Goal: Feedback & Contribution: Submit feedback/report problem

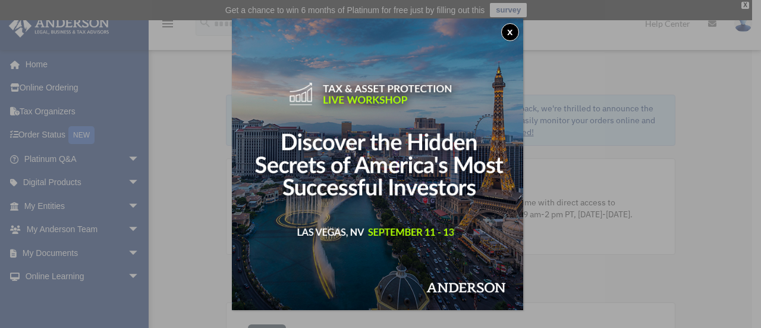
click at [511, 30] on button "x" at bounding box center [510, 32] width 18 height 18
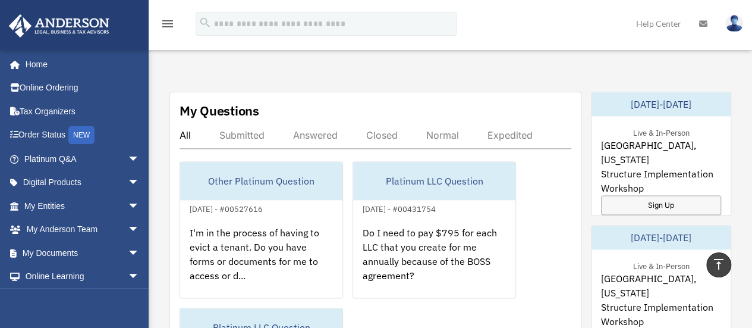
scroll to position [713, 0]
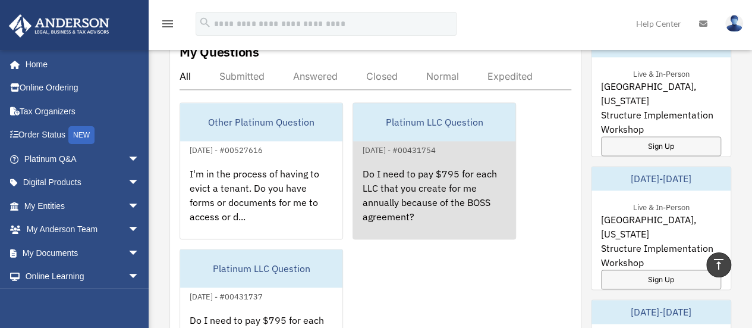
click at [384, 192] on div "Do I need to pay $795 for each LLC that you create for me annually because of t…" at bounding box center [434, 203] width 162 height 93
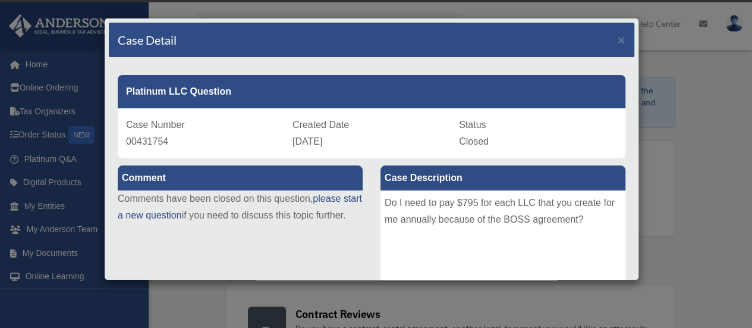
scroll to position [0, 0]
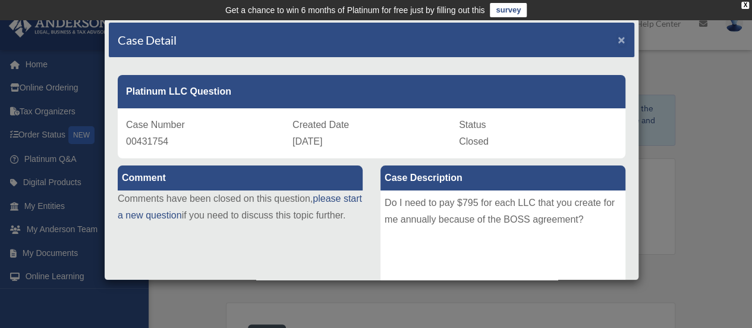
click at [618, 37] on span "×" at bounding box center [622, 40] width 8 height 14
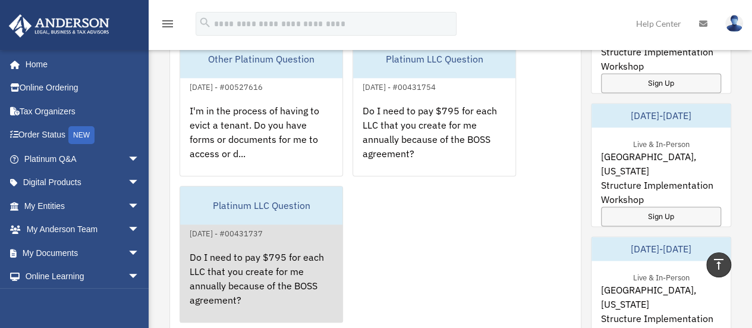
scroll to position [836, 0]
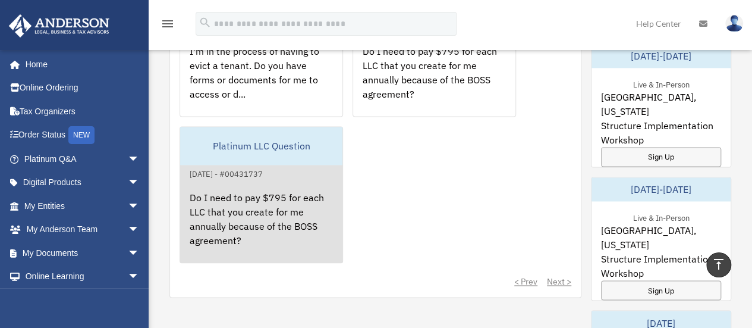
click at [318, 202] on div "Do I need to pay $795 for each LLC that you create for me annually because of t…" at bounding box center [261, 227] width 162 height 93
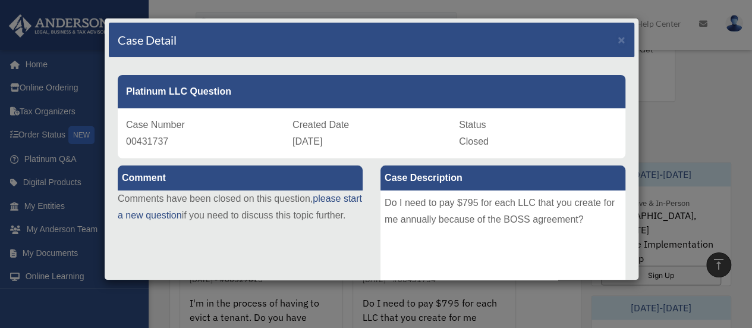
scroll to position [479, 0]
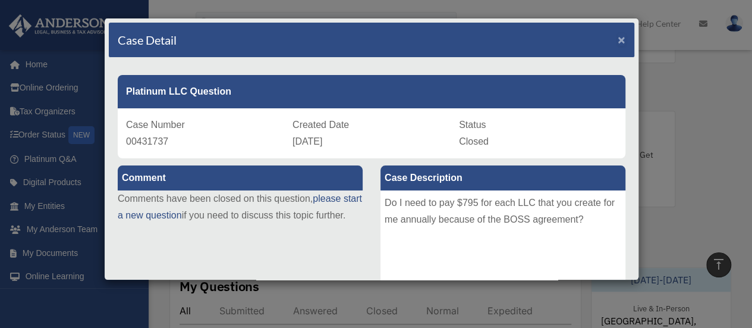
click at [618, 39] on span "×" at bounding box center [622, 40] width 8 height 14
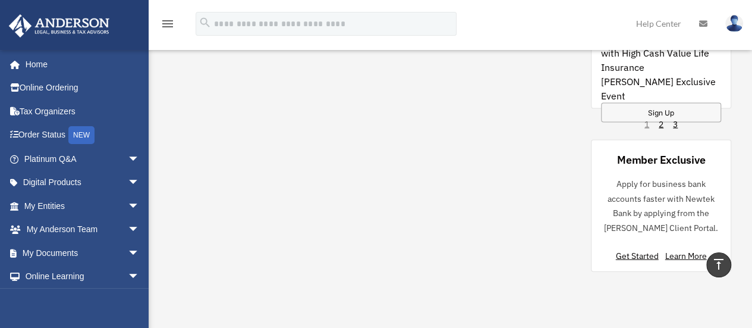
scroll to position [1160, 0]
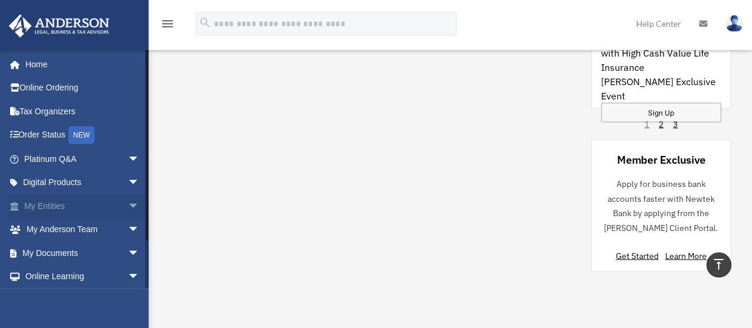
click at [78, 207] on link "My Entities arrow_drop_down" at bounding box center [82, 206] width 149 height 24
click at [128, 205] on span "arrow_drop_down" at bounding box center [140, 206] width 24 height 24
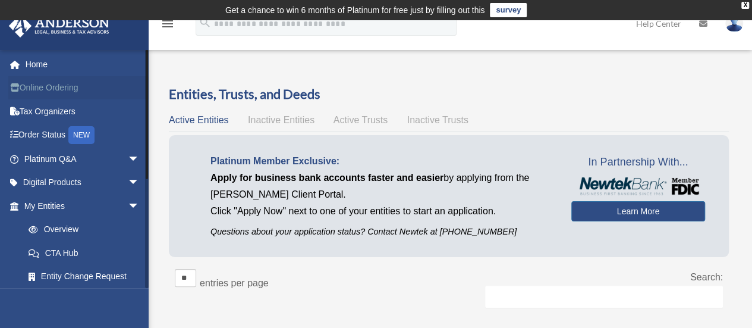
click at [76, 91] on link "Online Ordering" at bounding box center [82, 88] width 149 height 24
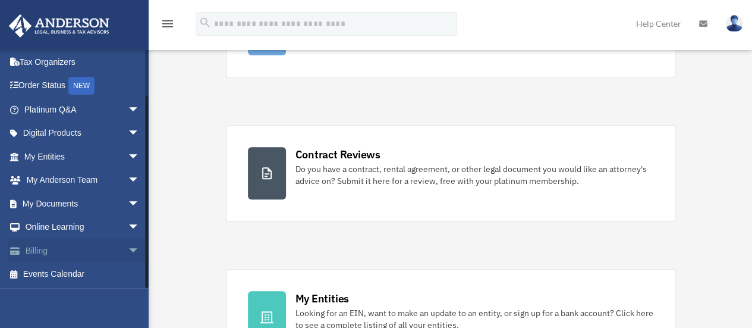
scroll to position [178, 0]
click at [65, 246] on link "Billing arrow_drop_down" at bounding box center [82, 250] width 149 height 24
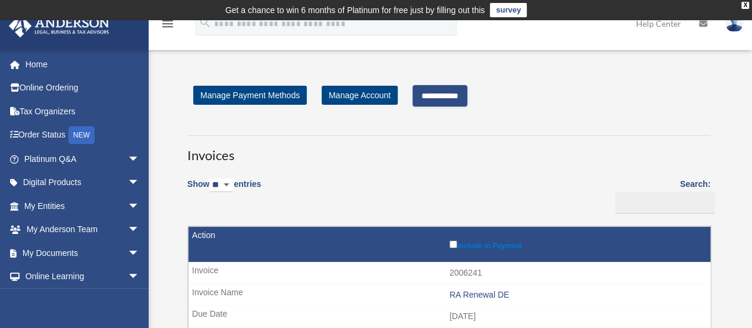
click at [439, 98] on input "**********" at bounding box center [440, 95] width 55 height 21
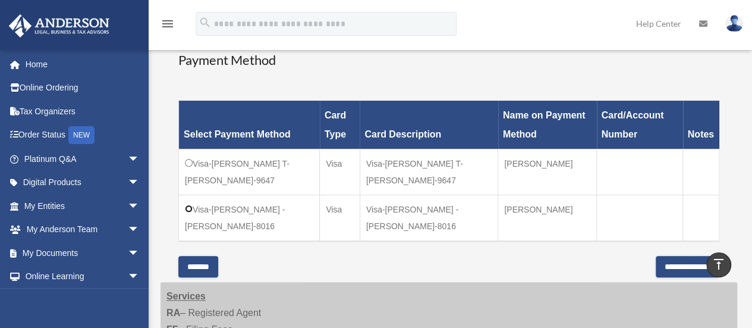
scroll to position [357, 0]
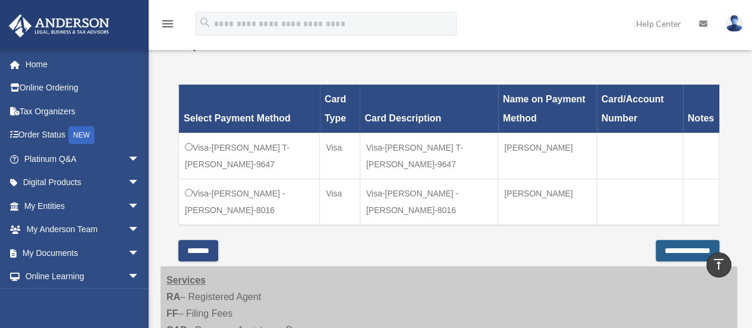
click at [672, 249] on input "**********" at bounding box center [688, 250] width 64 height 21
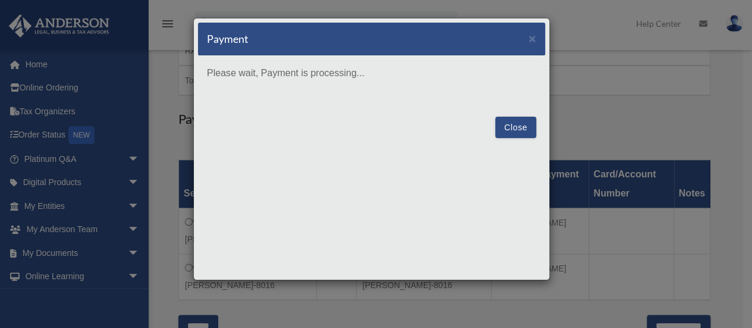
scroll to position [297, 0]
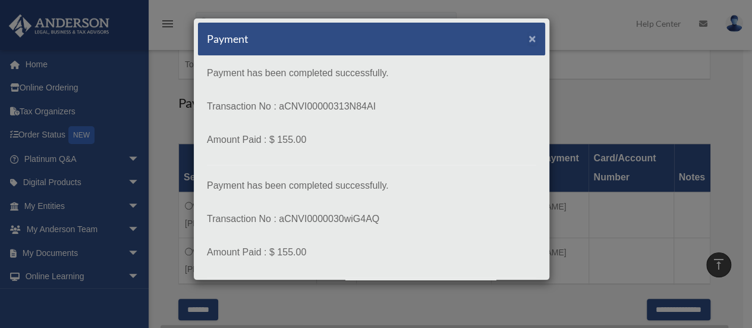
click at [529, 43] on span "×" at bounding box center [533, 39] width 8 height 14
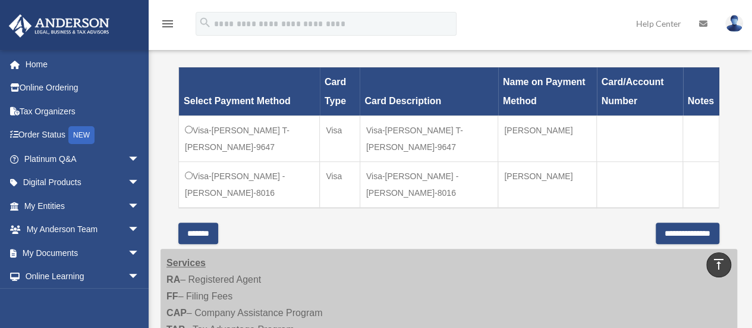
scroll to position [416, 0]
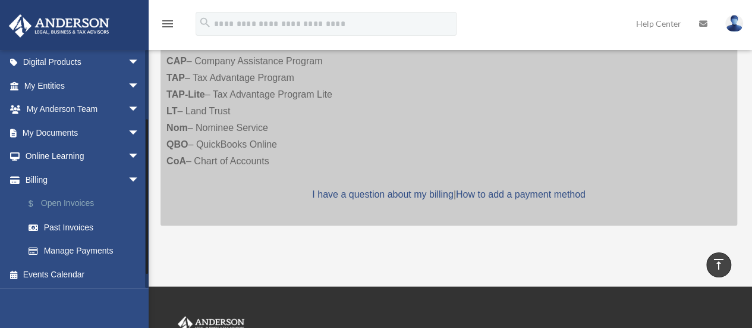
scroll to position [120, 0]
click at [87, 204] on link "$ Open Invoices" at bounding box center [87, 203] width 141 height 24
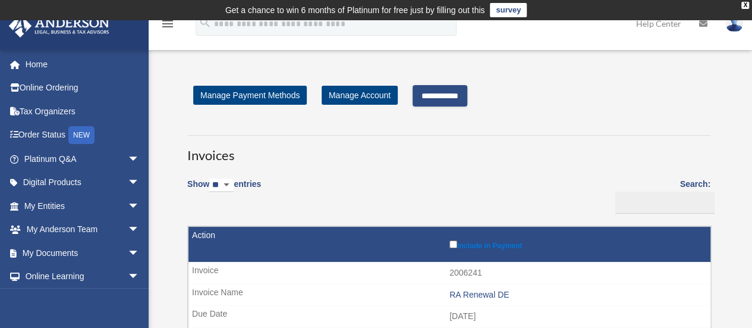
click at [435, 97] on input "**********" at bounding box center [440, 95] width 55 height 21
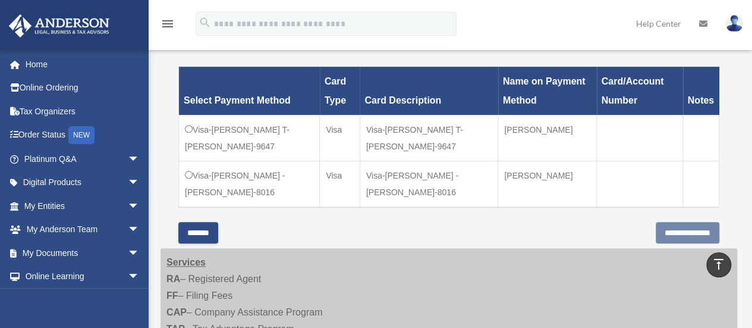
scroll to position [357, 0]
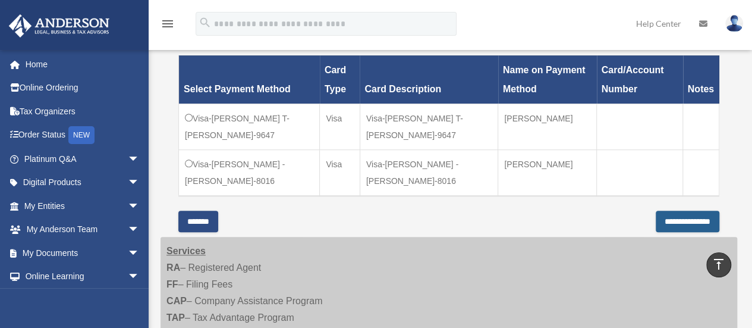
click at [656, 215] on input "**********" at bounding box center [688, 220] width 64 height 21
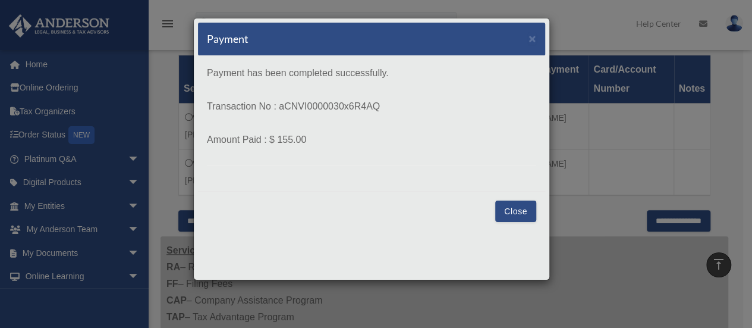
click at [504, 212] on button "Close" at bounding box center [515, 210] width 41 height 21
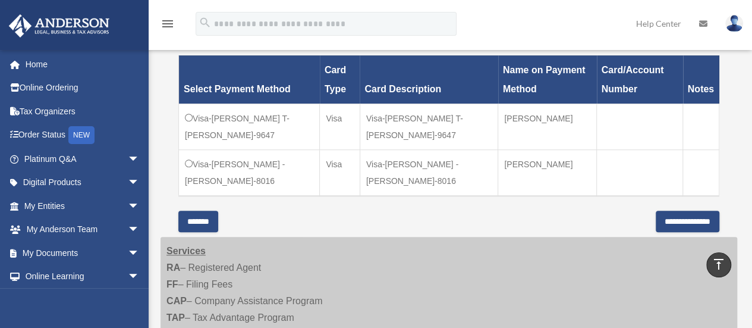
scroll to position [400, 0]
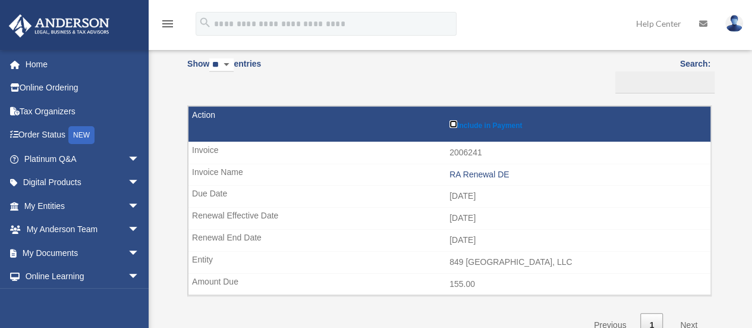
scroll to position [257, 0]
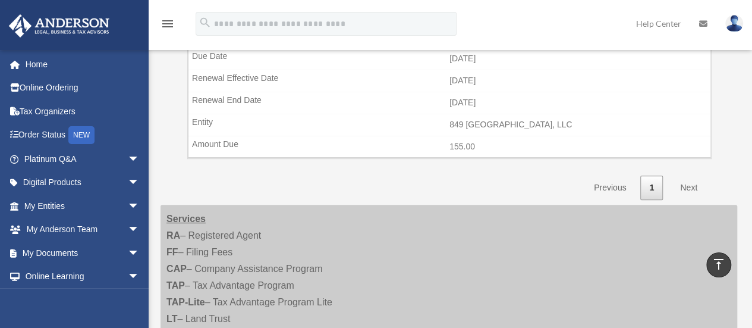
click at [689, 185] on link "Next" at bounding box center [688, 187] width 35 height 24
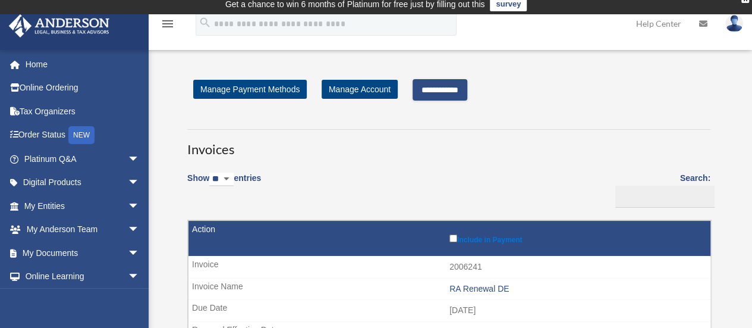
scroll to position [0, 0]
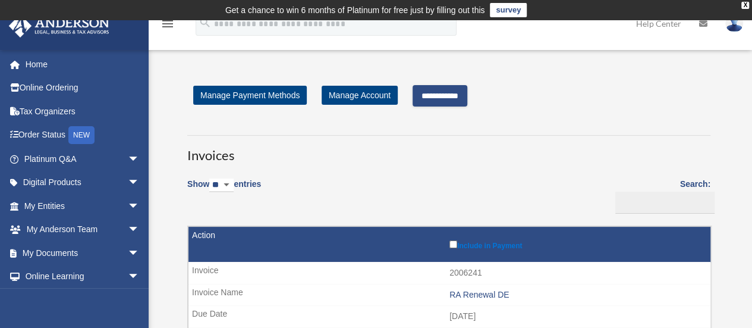
click at [438, 97] on input "**********" at bounding box center [440, 95] width 55 height 21
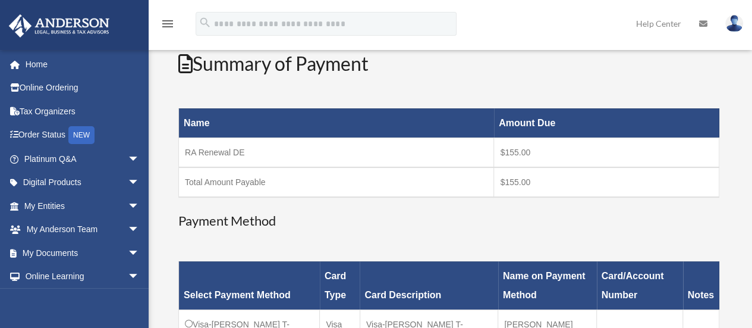
scroll to position [357, 0]
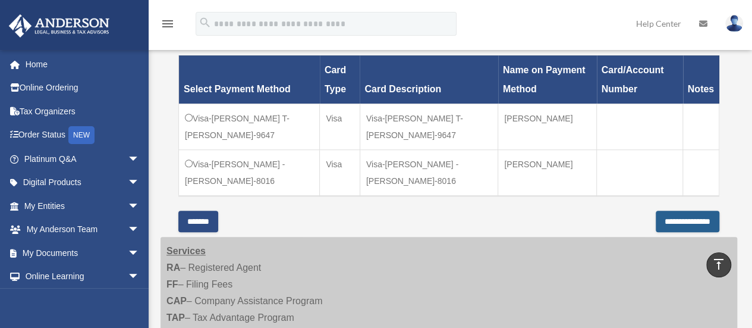
click at [656, 217] on input "**********" at bounding box center [688, 220] width 64 height 21
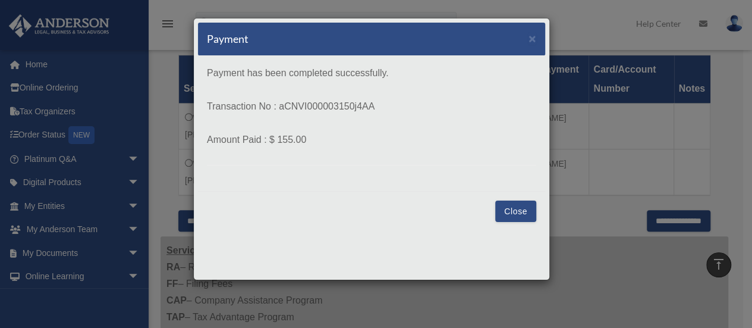
click at [505, 205] on button "Close" at bounding box center [515, 210] width 41 height 21
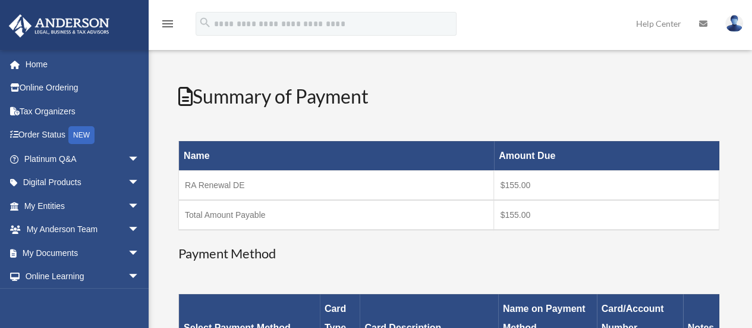
scroll to position [0, 0]
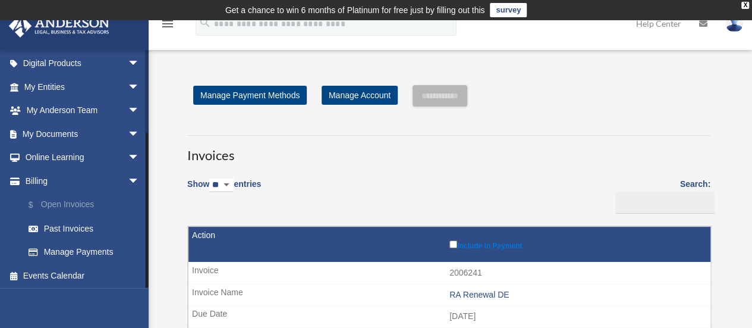
scroll to position [120, 0]
click at [73, 202] on link "$ Open Invoices" at bounding box center [87, 203] width 141 height 24
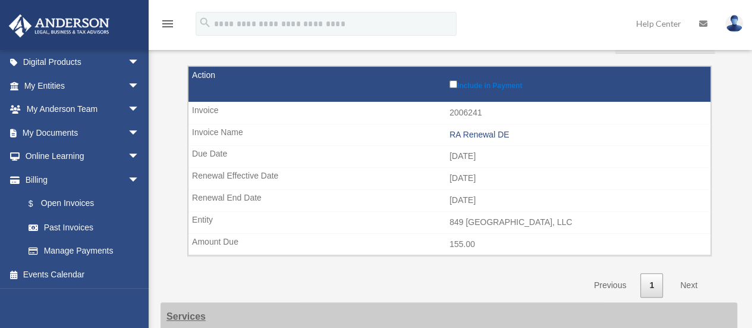
scroll to position [178, 0]
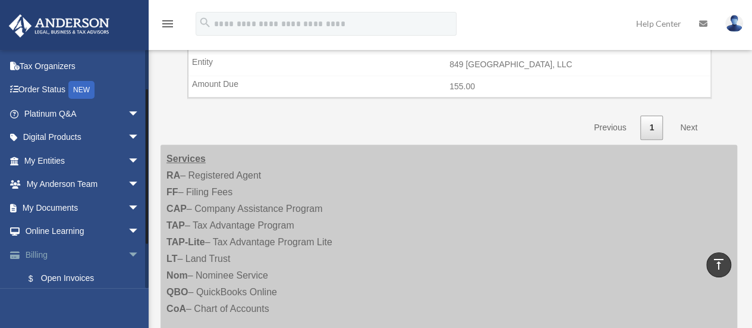
scroll to position [59, 0]
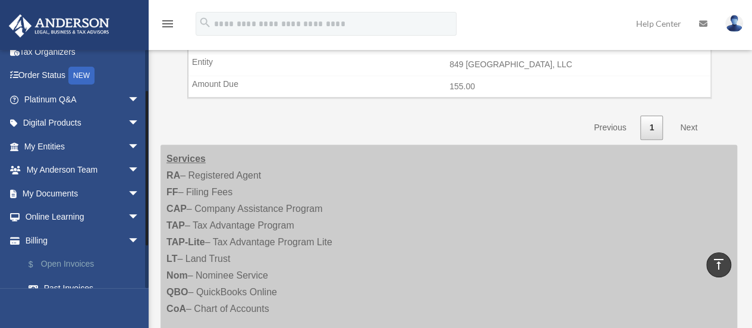
click at [90, 263] on link "$ Open Invoices" at bounding box center [87, 264] width 141 height 24
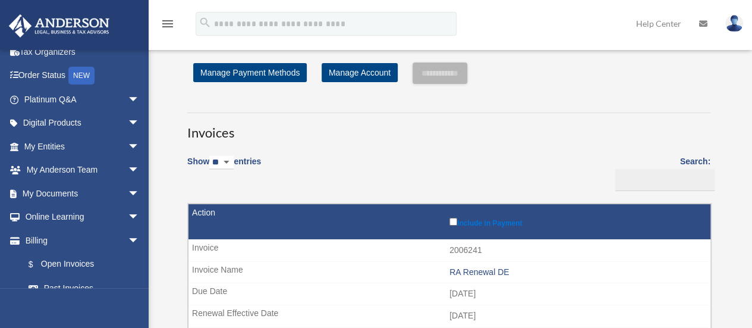
scroll to position [20, 0]
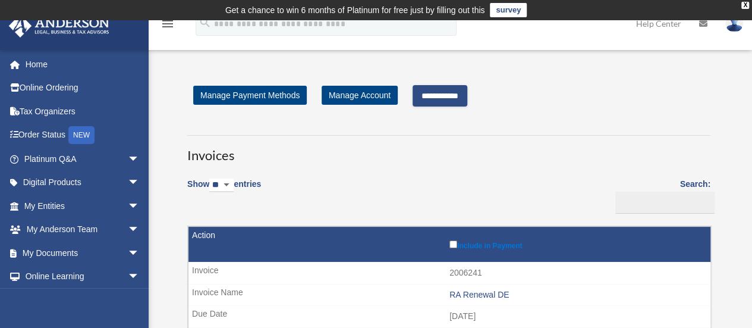
click at [448, 102] on input "**********" at bounding box center [440, 95] width 55 height 21
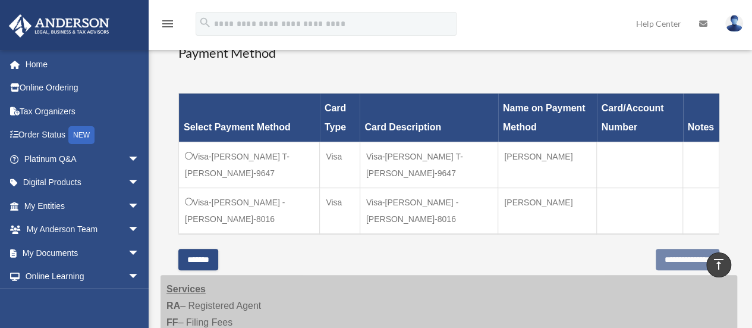
scroll to position [357, 0]
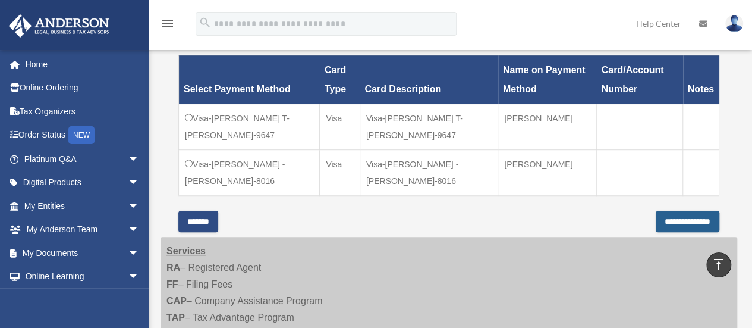
click at [656, 222] on input "**********" at bounding box center [688, 220] width 64 height 21
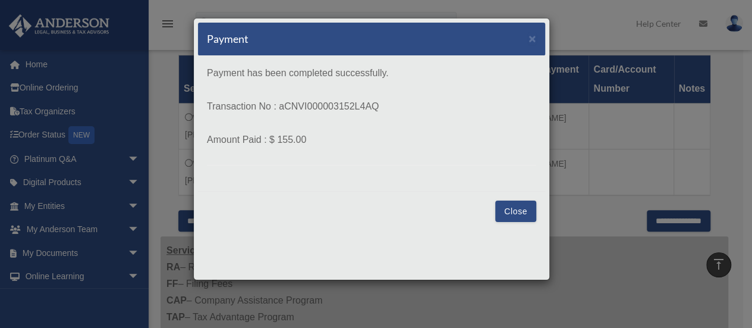
click at [523, 216] on button "Close" at bounding box center [515, 210] width 41 height 21
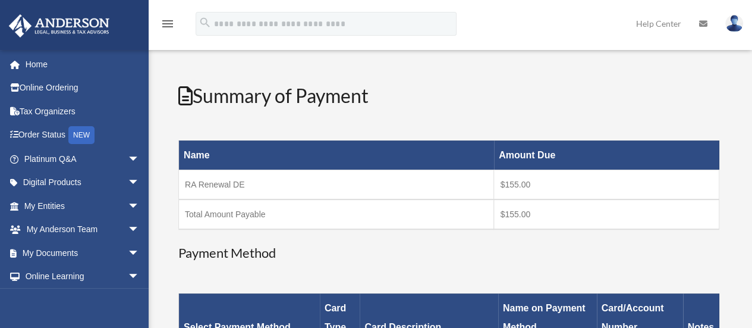
scroll to position [0, 0]
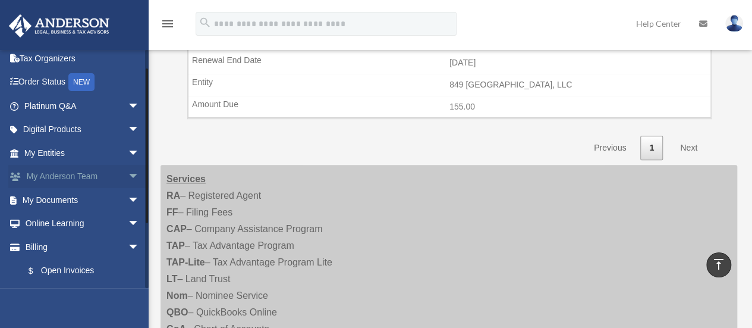
scroll to position [119, 0]
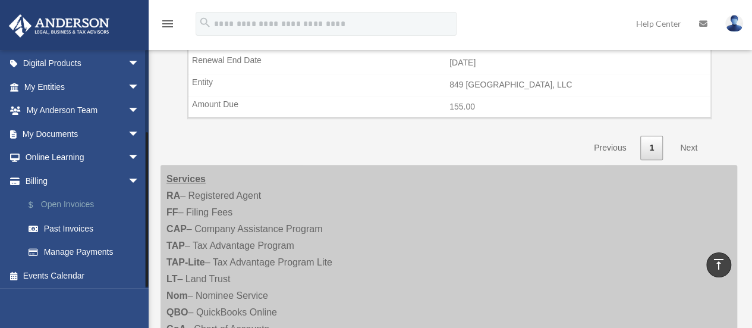
click at [73, 201] on link "$ Open Invoices" at bounding box center [87, 205] width 141 height 24
click at [89, 231] on link "Past Invoices" at bounding box center [87, 228] width 141 height 24
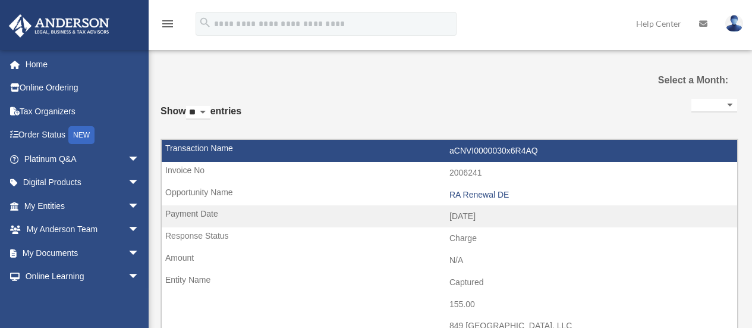
select select
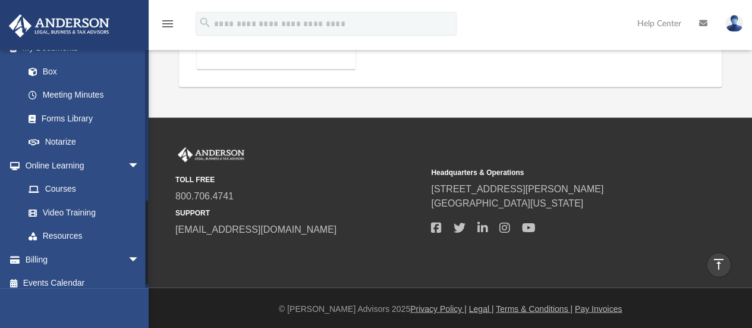
scroll to position [425, 0]
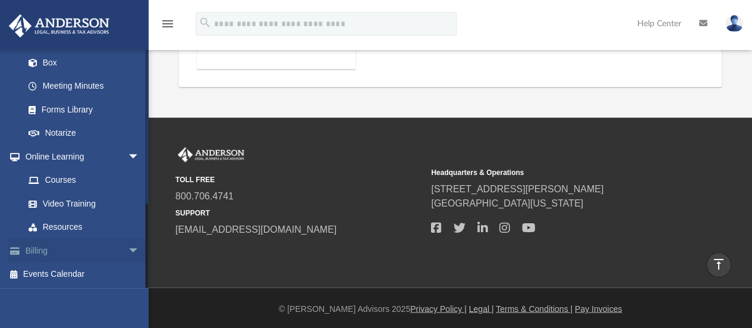
click at [74, 250] on link "Billing arrow_drop_down" at bounding box center [82, 250] width 149 height 24
click at [128, 250] on span "arrow_drop_down" at bounding box center [140, 250] width 24 height 24
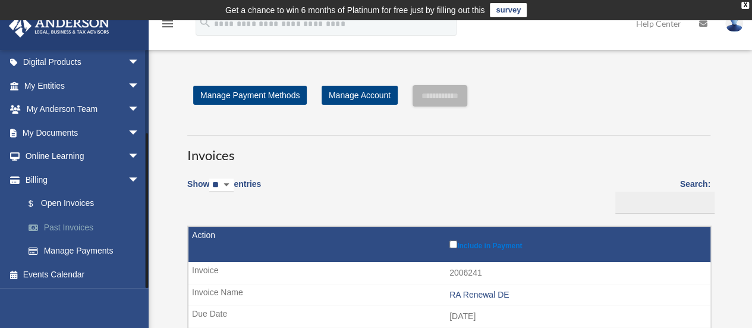
click at [83, 228] on link "Past Invoices" at bounding box center [87, 227] width 141 height 24
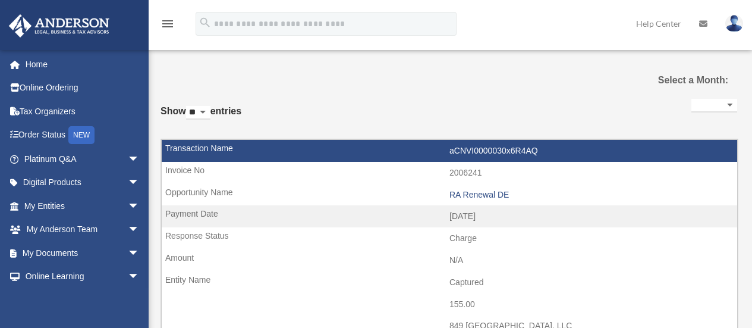
select select
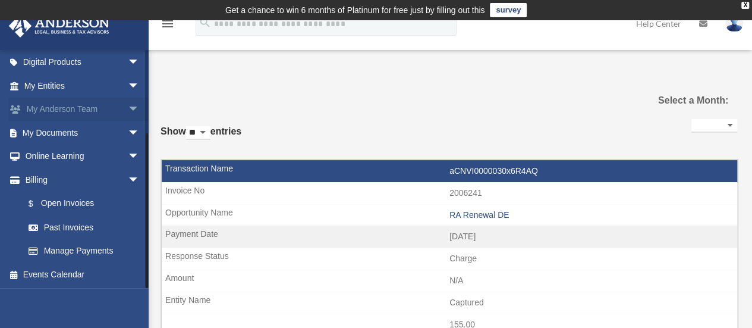
scroll to position [119, 0]
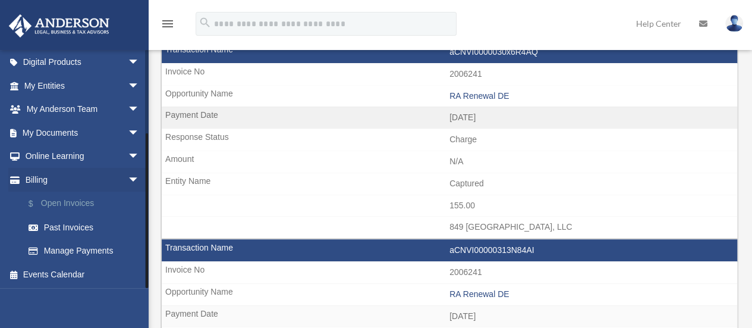
click at [83, 203] on link "$ Open Invoices" at bounding box center [87, 203] width 141 height 24
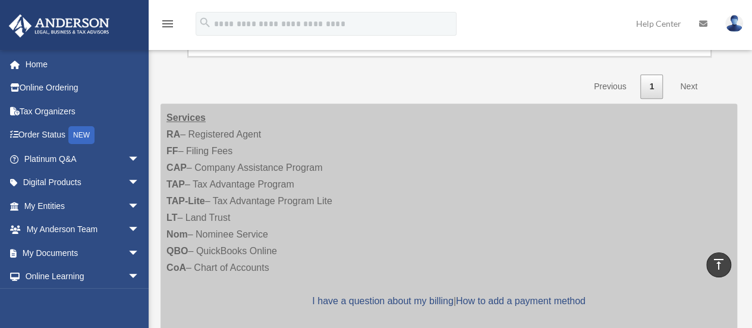
scroll to position [180, 0]
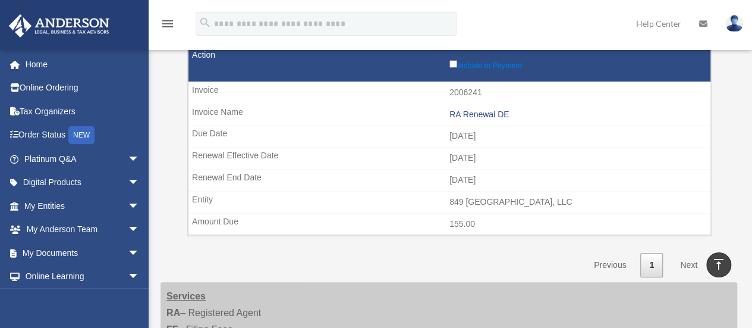
click at [687, 259] on link "Next" at bounding box center [688, 265] width 35 height 24
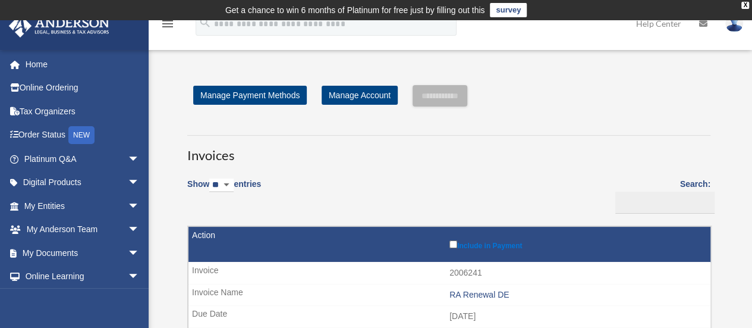
scroll to position [0, 0]
click at [369, 99] on link "Manage Account" at bounding box center [360, 95] width 76 height 19
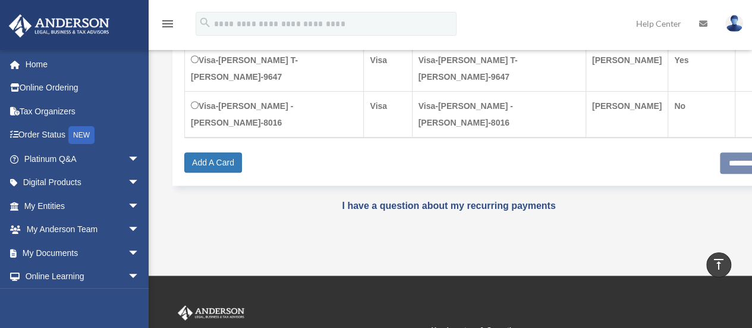
scroll to position [150, 0]
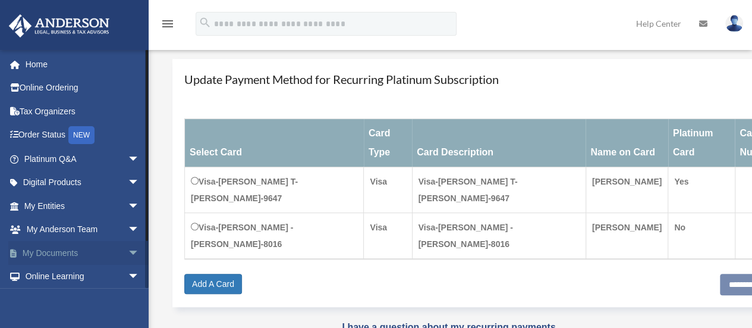
click at [93, 250] on link "My Documents arrow_drop_down" at bounding box center [82, 253] width 149 height 24
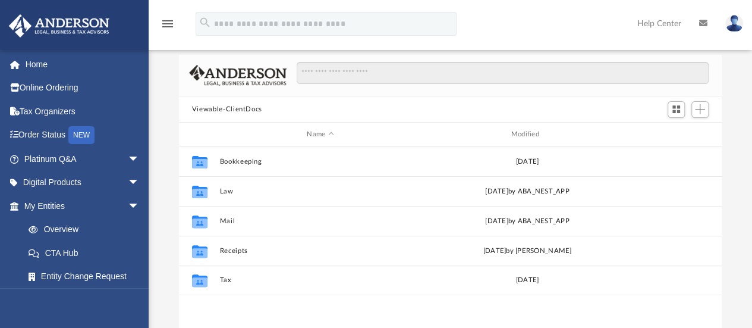
scroll to position [59, 0]
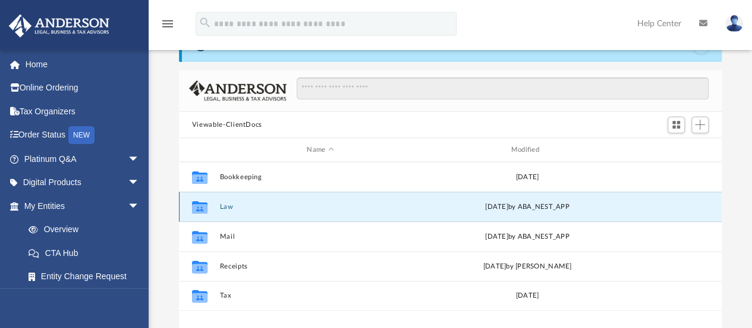
click at [226, 203] on button "Law" at bounding box center [320, 207] width 202 height 8
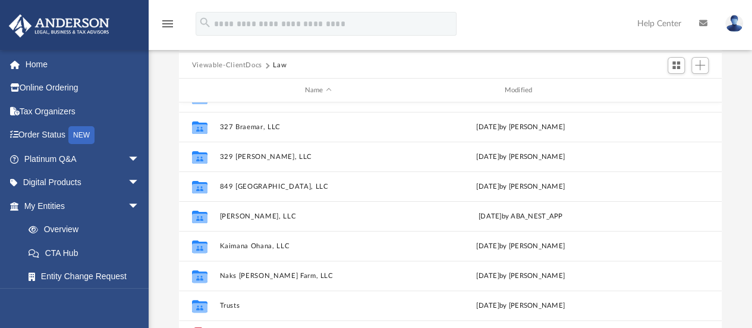
scroll to position [178, 0]
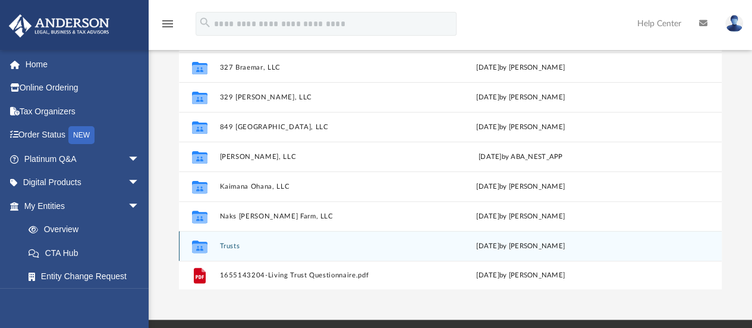
click at [232, 244] on button "Trusts" at bounding box center [317, 246] width 197 height 8
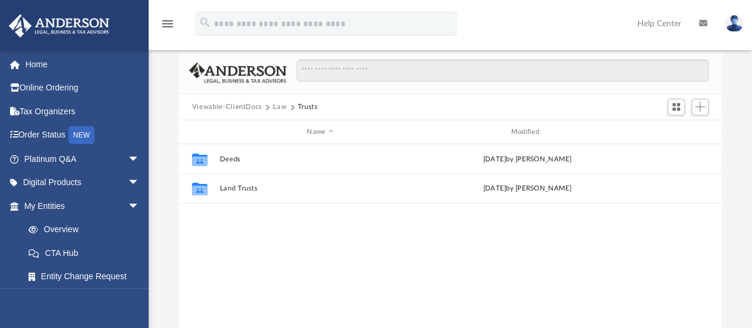
scroll to position [59, 0]
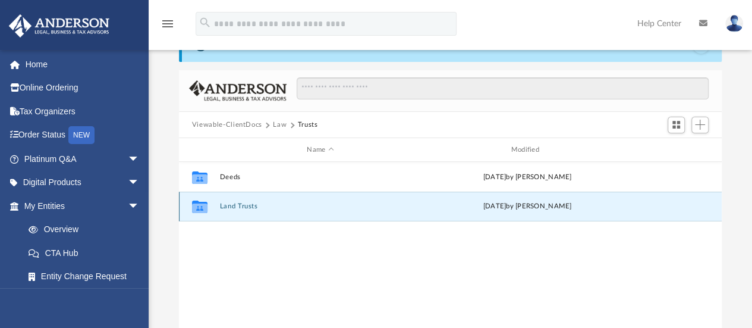
click at [231, 207] on button "Land Trusts" at bounding box center [320, 207] width 202 height 8
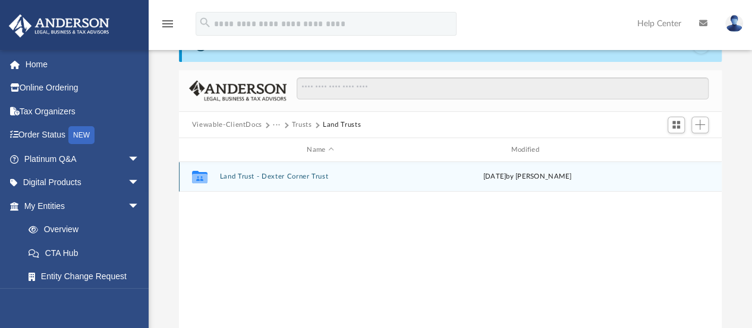
click at [255, 177] on button "Land Trust - Dexter Corner Trust" at bounding box center [320, 177] width 202 height 8
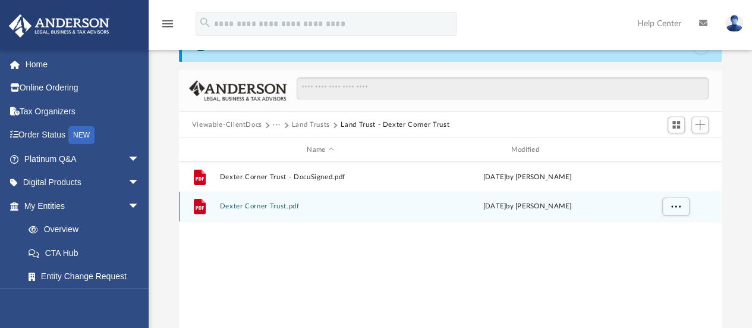
click at [260, 203] on button "Dexter Corner Trust.pdf" at bounding box center [320, 207] width 202 height 8
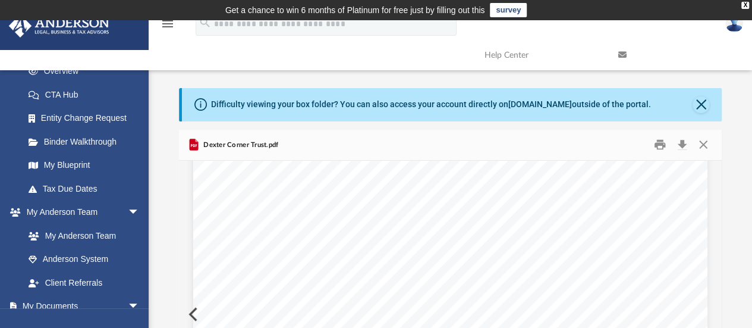
scroll to position [12187, 0]
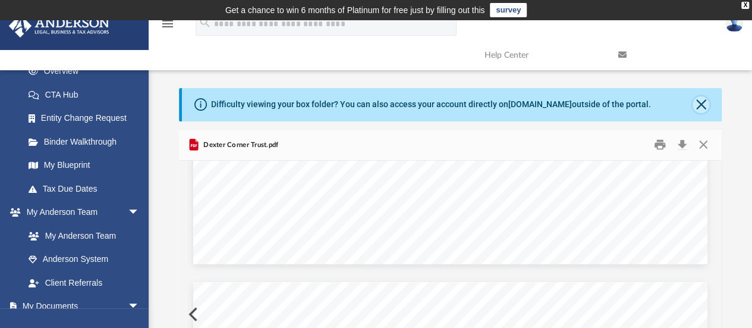
click at [700, 105] on button "Close" at bounding box center [701, 104] width 17 height 17
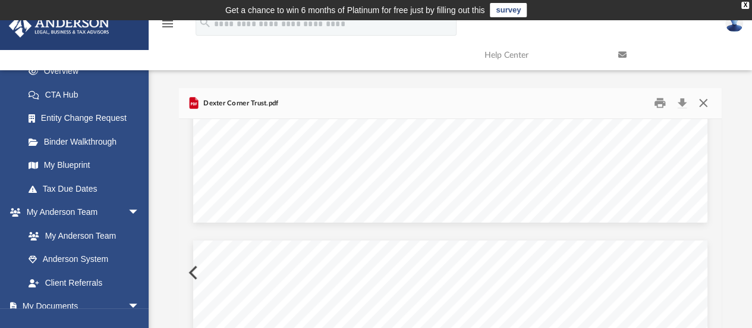
click at [700, 105] on button "Close" at bounding box center [703, 103] width 21 height 18
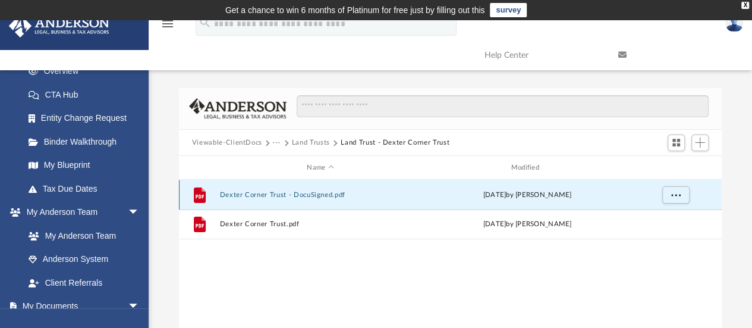
click at [325, 191] on button "Dexter Corner Trust - DocuSigned.pdf" at bounding box center [320, 195] width 202 height 8
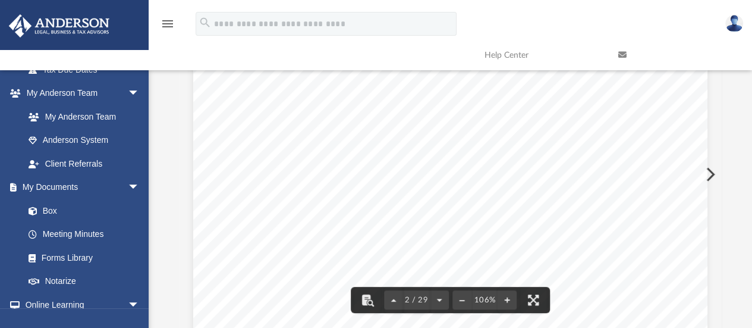
scroll to position [654, 0]
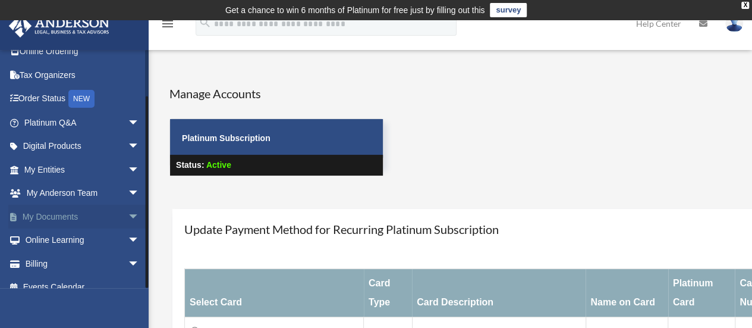
scroll to position [49, 0]
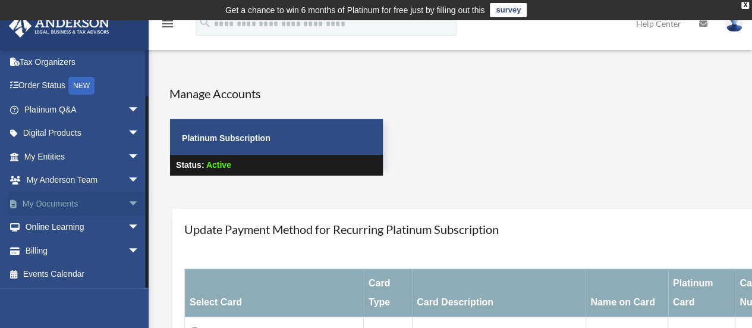
click at [99, 202] on link "My Documents arrow_drop_down" at bounding box center [82, 203] width 149 height 24
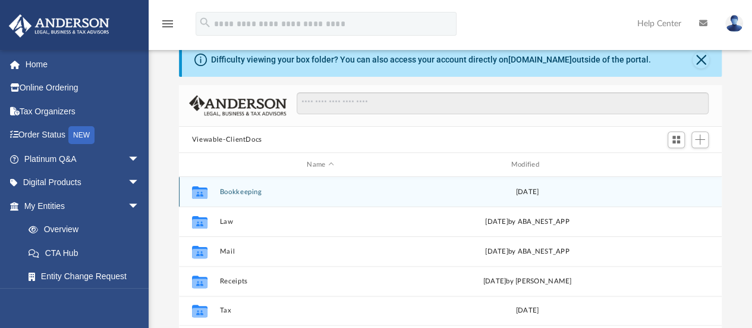
scroll to position [119, 0]
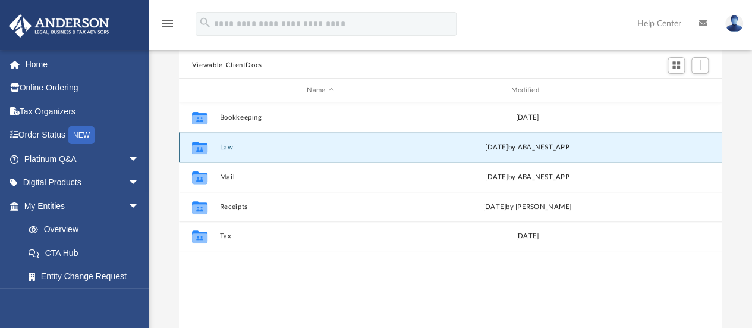
click at [225, 148] on button "Law" at bounding box center [320, 147] width 202 height 8
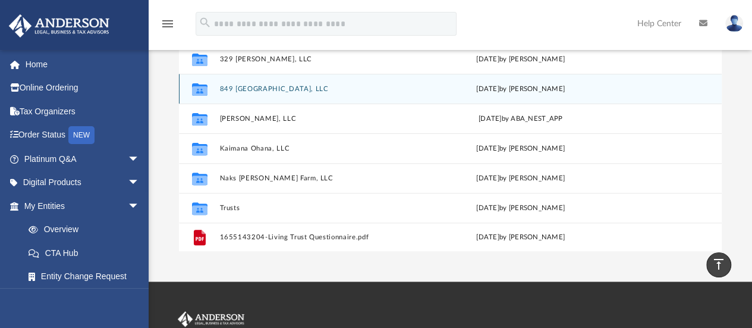
scroll to position [204, 0]
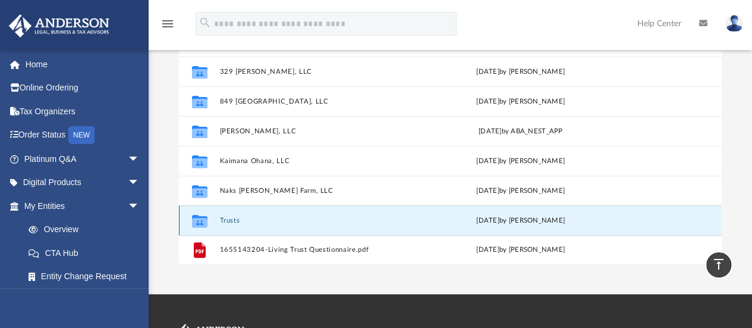
click at [235, 218] on button "Trusts" at bounding box center [317, 220] width 197 height 8
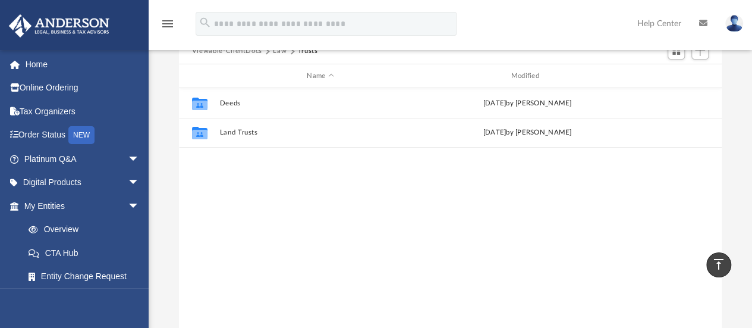
scroll to position [26, 0]
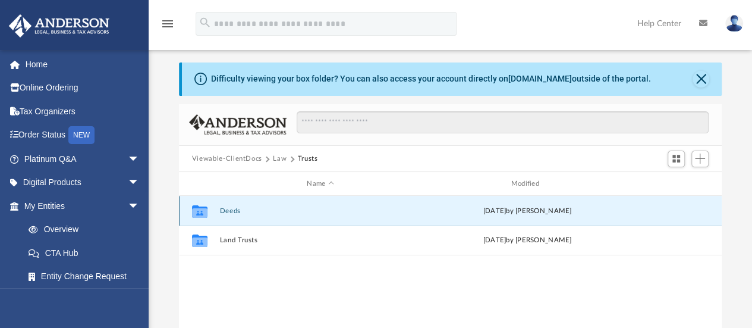
click at [238, 212] on button "Deeds" at bounding box center [320, 211] width 202 height 8
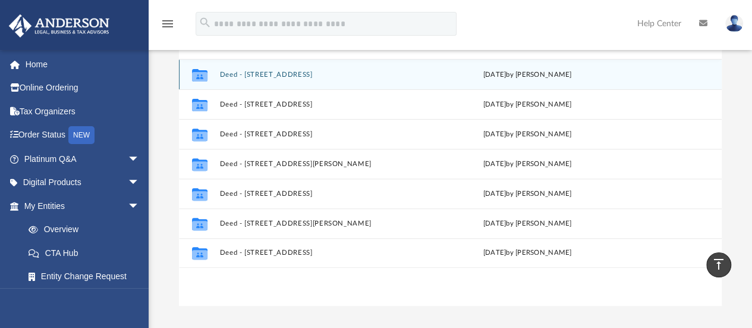
scroll to position [144, 0]
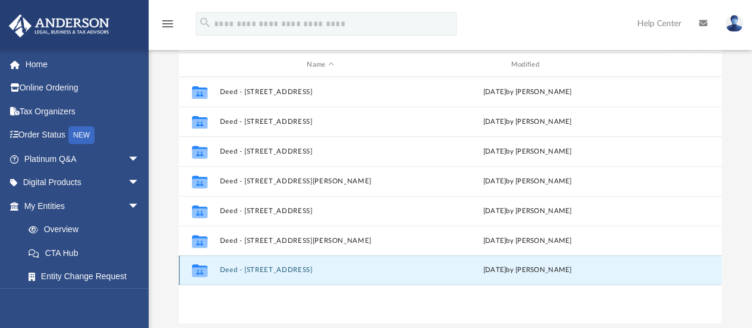
click at [266, 270] on button "Deed - [STREET_ADDRESS]" at bounding box center [320, 270] width 202 height 8
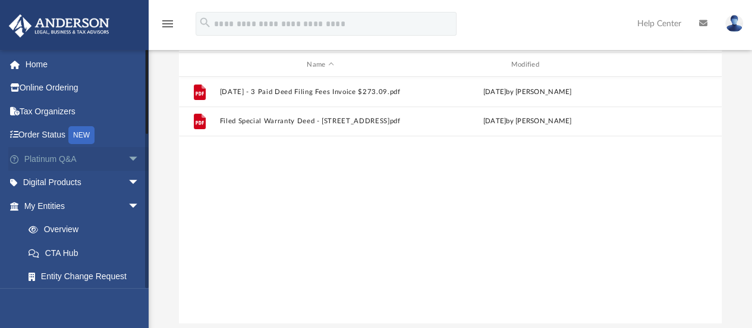
click at [68, 159] on link "Platinum Q&A arrow_drop_down" at bounding box center [82, 159] width 149 height 24
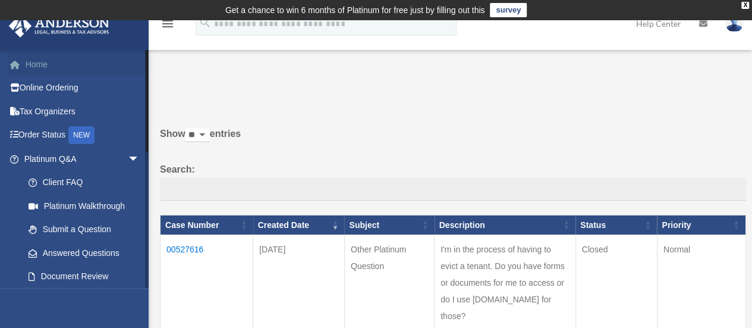
click at [38, 70] on link "Home" at bounding box center [82, 64] width 149 height 24
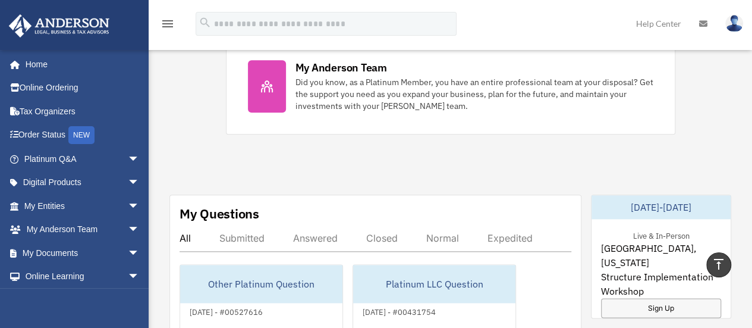
scroll to position [357, 0]
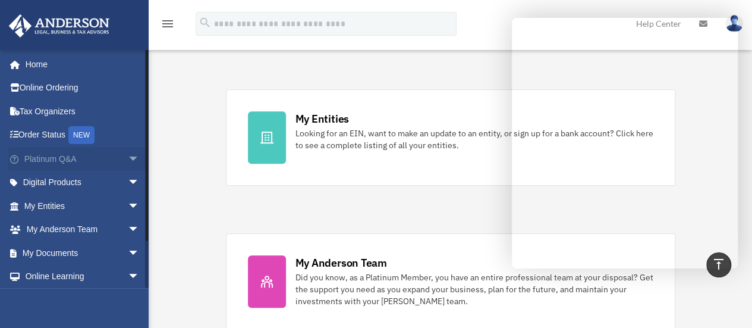
click at [128, 154] on span "arrow_drop_down" at bounding box center [140, 159] width 24 height 24
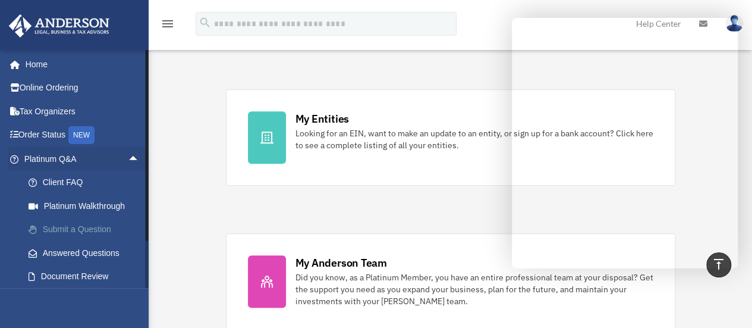
click at [105, 227] on link "Submit a Question" at bounding box center [87, 230] width 141 height 24
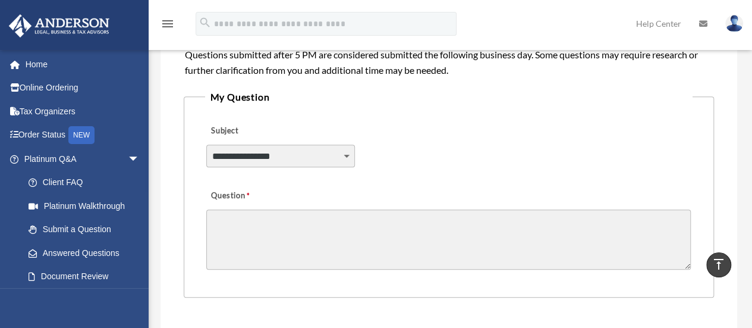
scroll to position [297, 0]
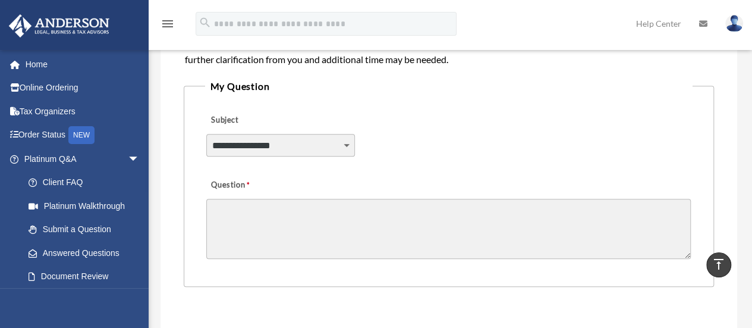
click at [345, 144] on select "**********" at bounding box center [280, 145] width 148 height 23
select select "******"
click at [206, 134] on select "**********" at bounding box center [280, 145] width 148 height 23
click at [328, 213] on textarea "Question" at bounding box center [448, 229] width 485 height 60
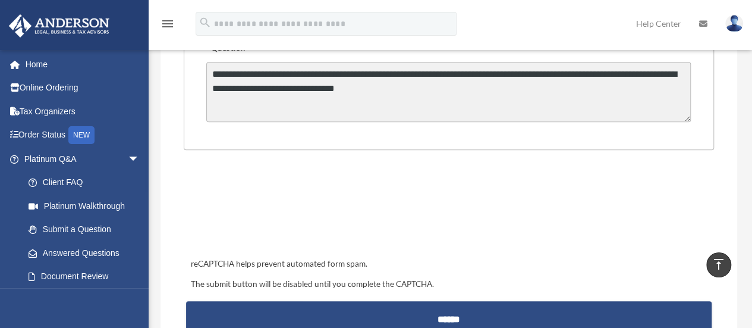
scroll to position [416, 0]
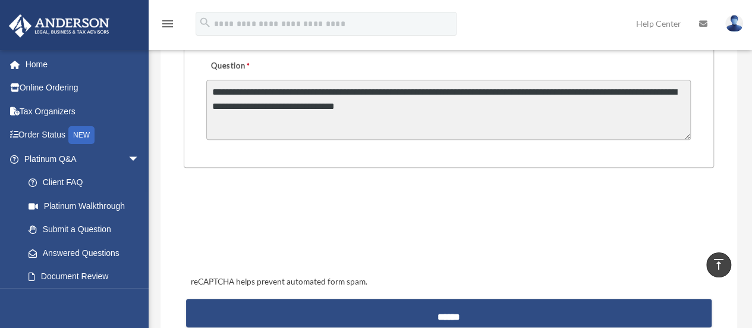
drag, startPoint x: 257, startPoint y: 112, endPoint x: 265, endPoint y: 111, distance: 7.8
click at [257, 112] on textarea "**********" at bounding box center [448, 110] width 485 height 60
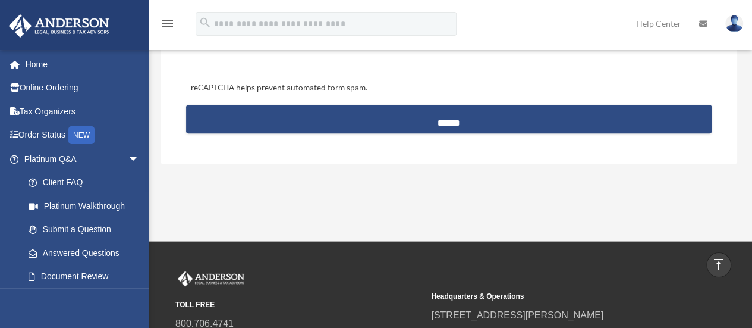
scroll to position [535, 0]
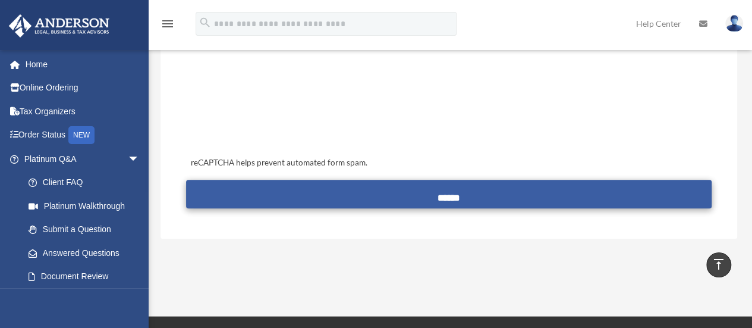
type textarea "**********"
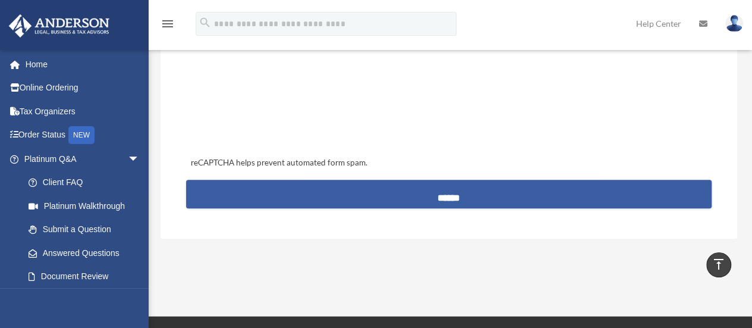
click at [452, 184] on input "******" at bounding box center [449, 194] width 526 height 29
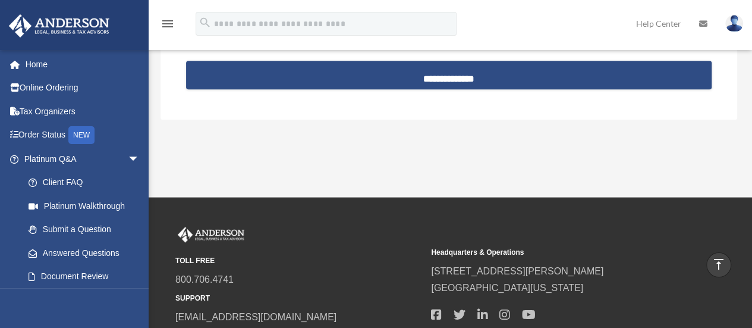
scroll to position [594, 0]
